Goal: Task Accomplishment & Management: Use online tool/utility

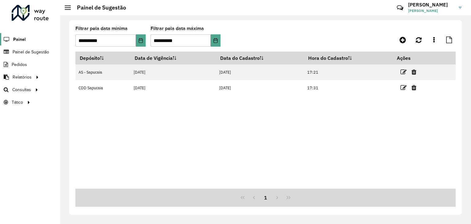
click at [20, 38] on span "Painel" at bounding box center [19, 39] width 13 height 6
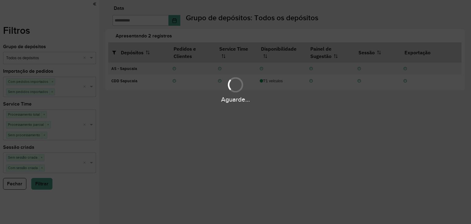
type input "**********"
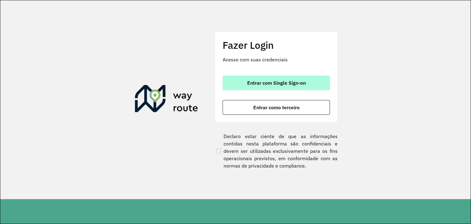
click at [313, 85] on button "Entrar com Single Sign-on" at bounding box center [276, 82] width 107 height 15
